Goal: Navigation & Orientation: Find specific page/section

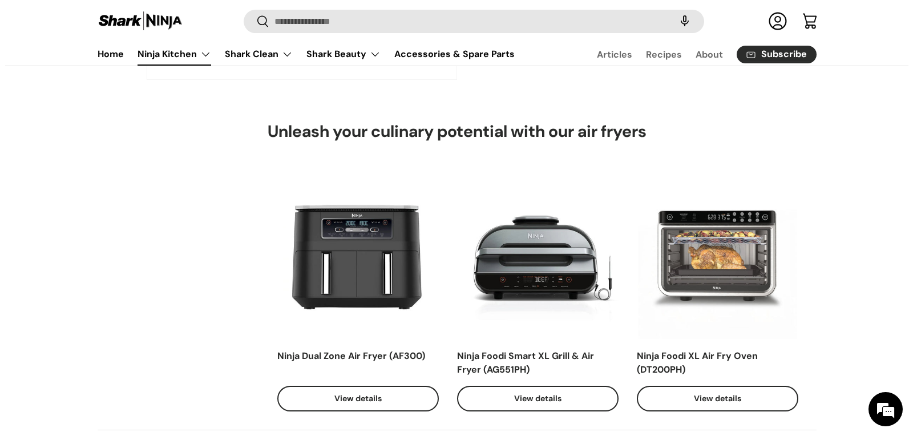
scroll to position [3521, 0]
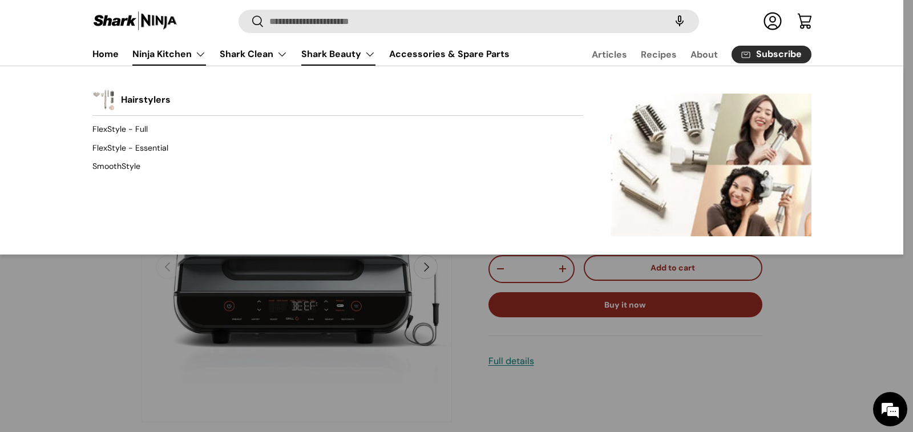
click at [369, 57] on link "Shark Beauty" at bounding box center [338, 54] width 74 height 23
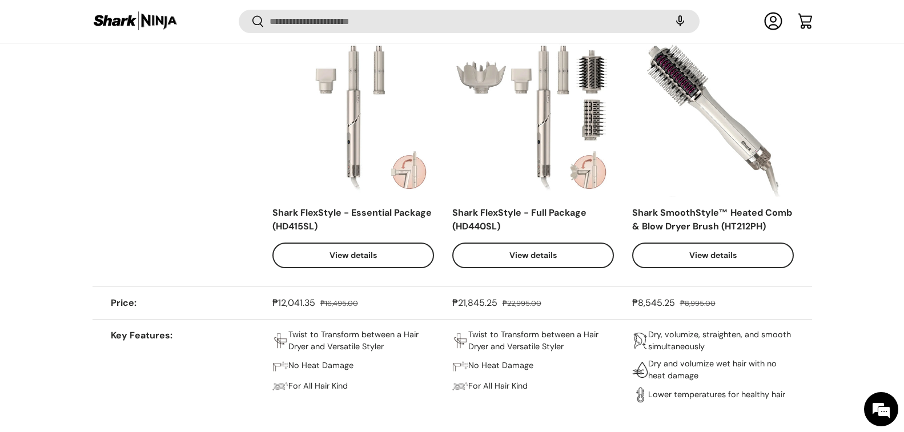
scroll to position [1025, 0]
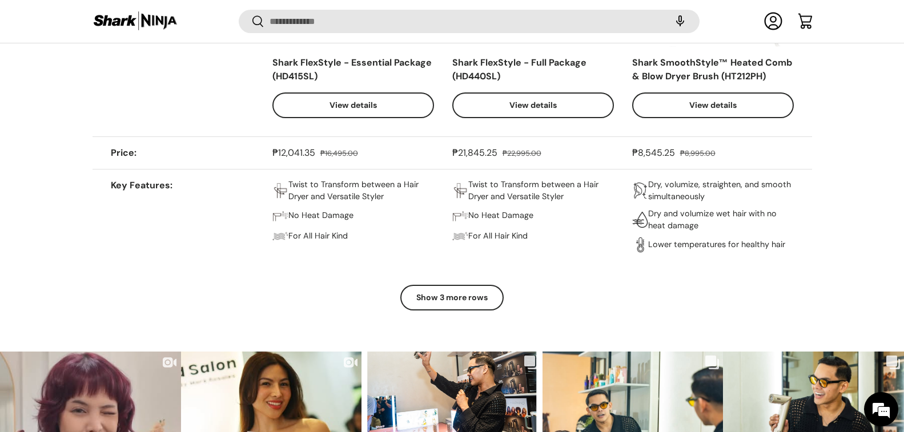
click at [453, 297] on button "Show 3 more rows" at bounding box center [451, 298] width 103 height 26
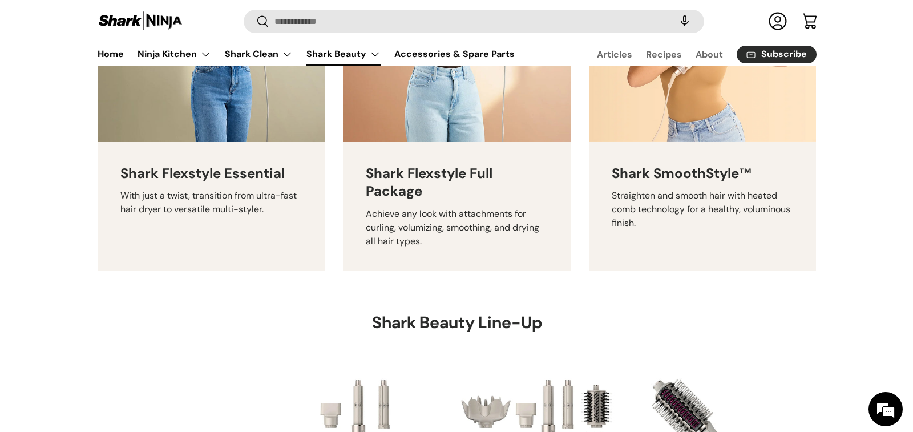
scroll to position [542, 0]
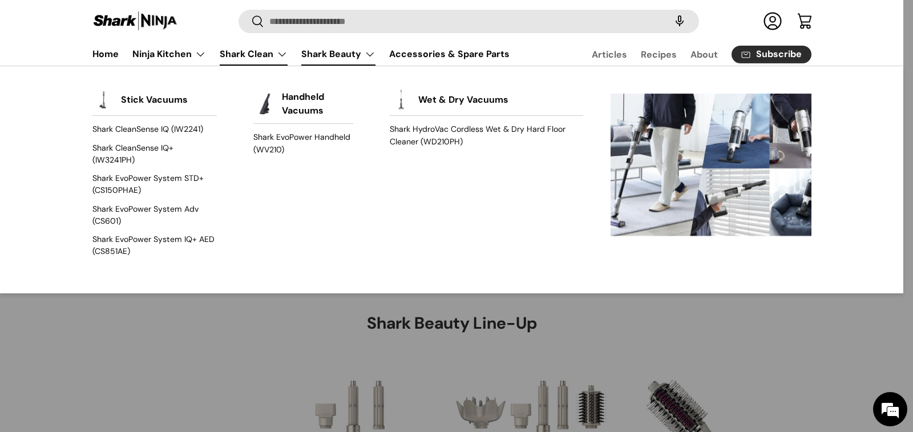
click at [277, 54] on link "Shark Clean" at bounding box center [254, 54] width 68 height 23
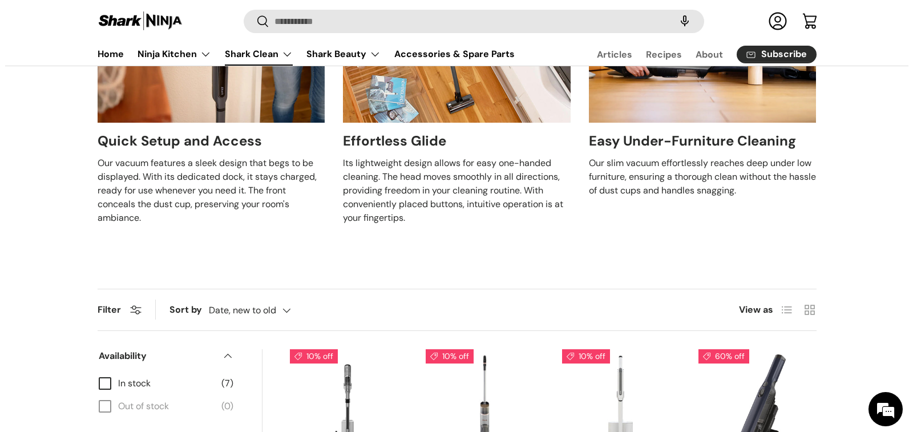
scroll to position [343, 0]
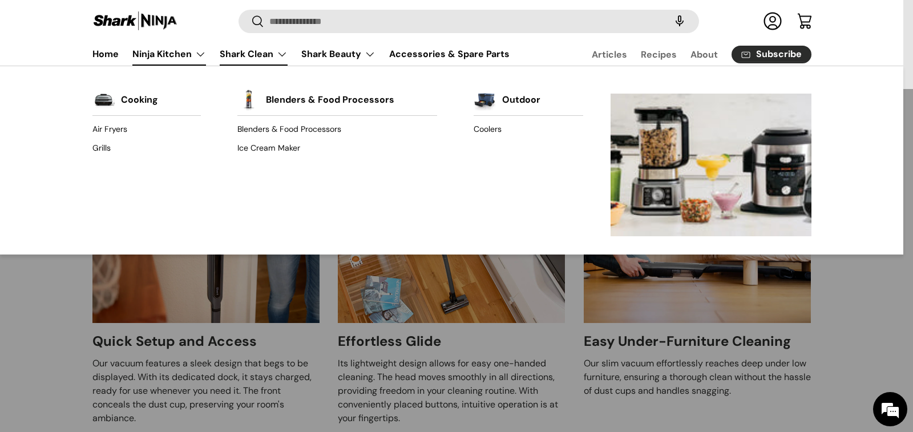
click at [196, 55] on link "Ninja Kitchen" at bounding box center [169, 54] width 74 height 23
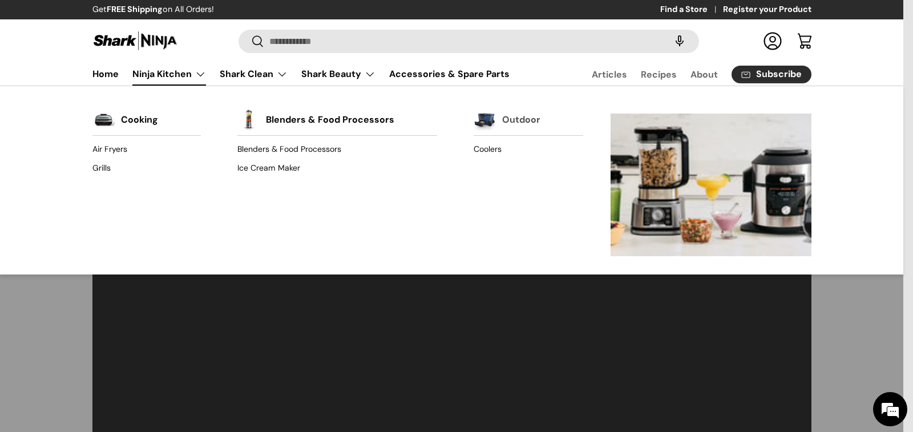
click at [512, 116] on link "Outdoor" at bounding box center [521, 119] width 38 height 25
